Goal: Information Seeking & Learning: Learn about a topic

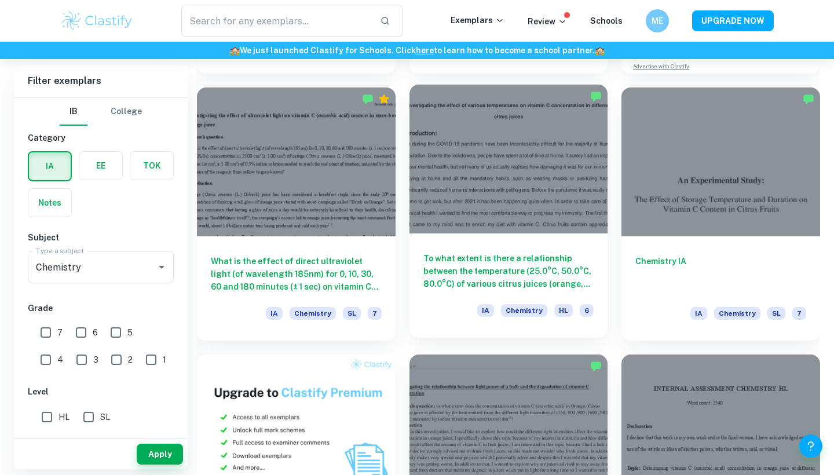
scroll to position [570, 0]
click at [496, 221] on div at bounding box center [508, 158] width 199 height 149
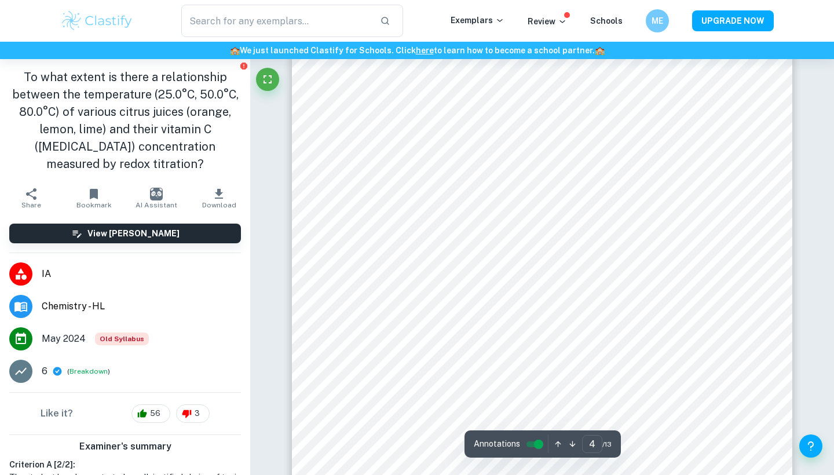
scroll to position [2346, 0]
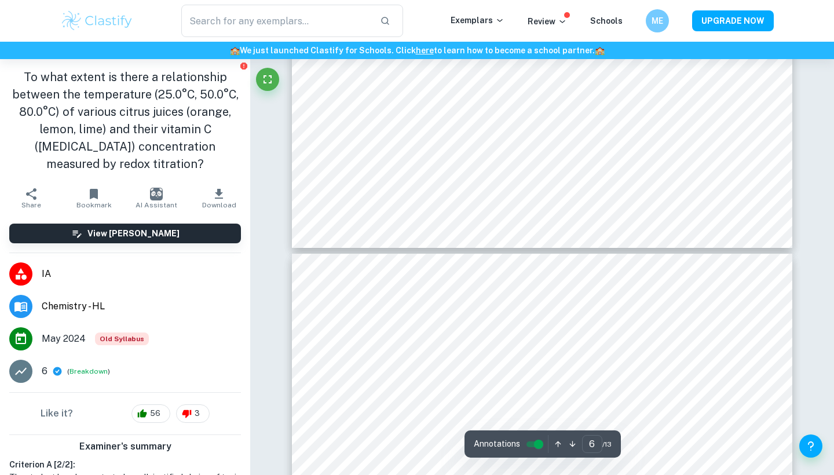
type input "7"
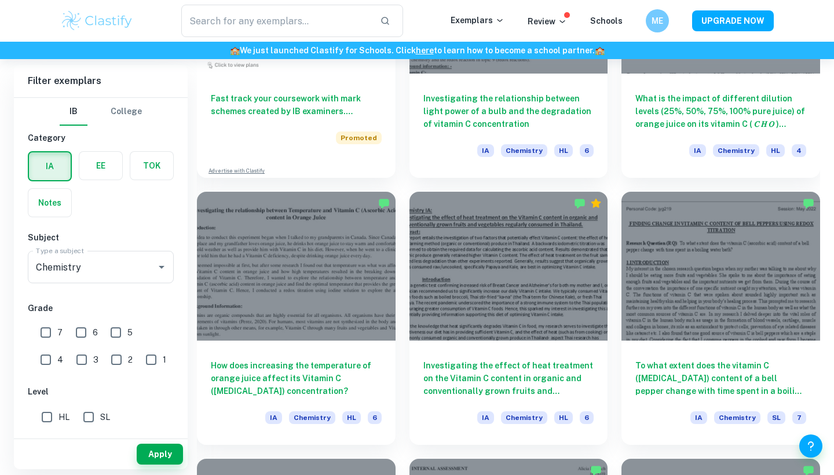
scroll to position [1010, 0]
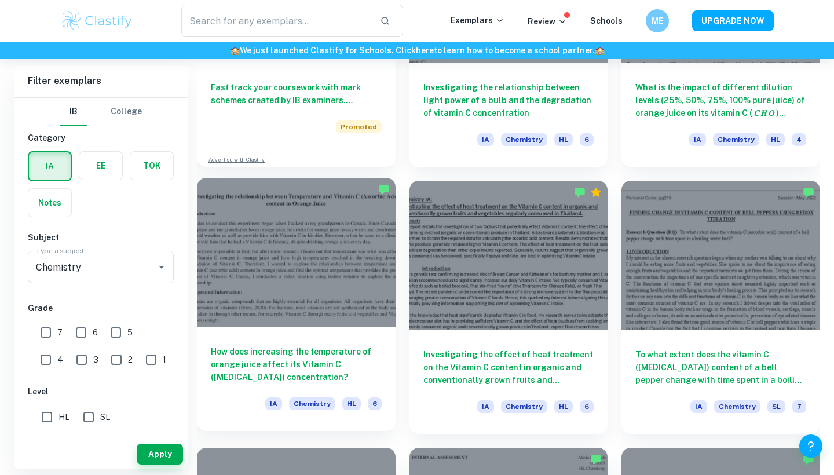
click at [346, 278] on div at bounding box center [296, 252] width 199 height 149
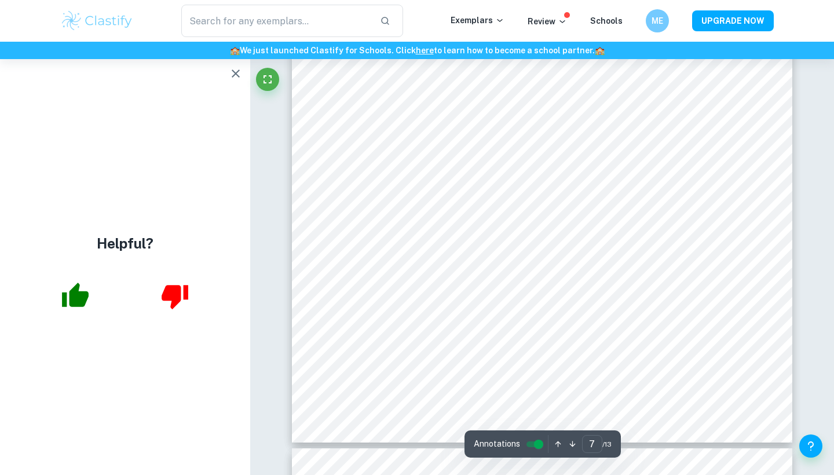
scroll to position [4756, 1]
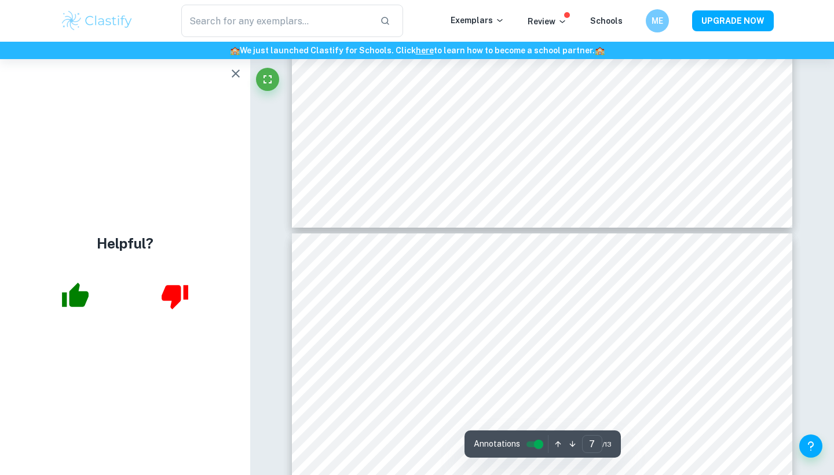
type input "6"
